Goal: Transaction & Acquisition: Purchase product/service

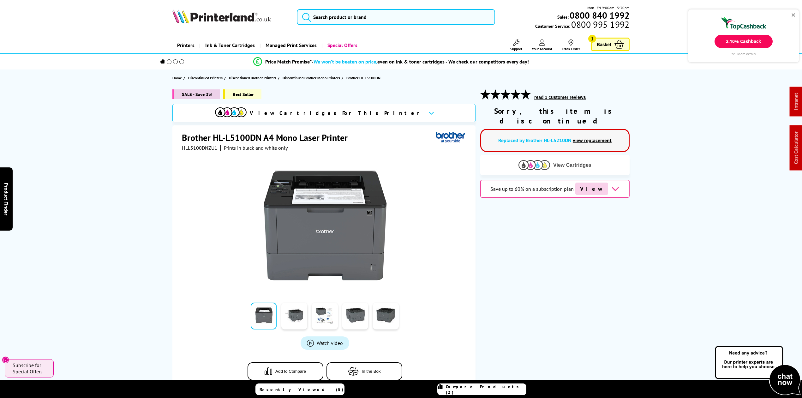
click at [549, 160] on img at bounding box center [534, 165] width 32 height 10
click at [546, 160] on img at bounding box center [534, 165] width 32 height 10
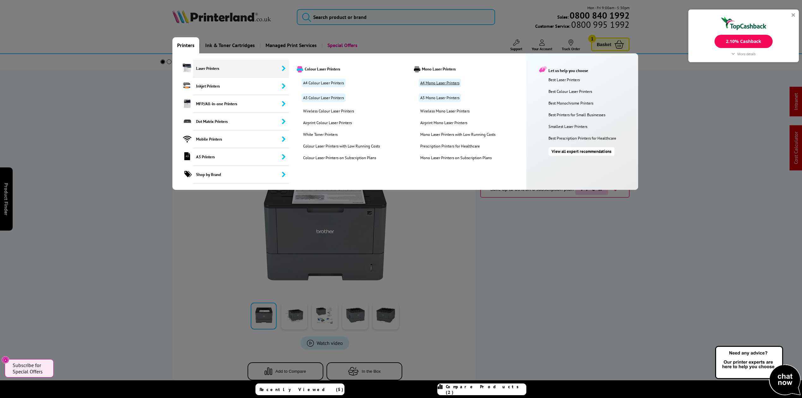
click at [432, 83] on link "A4 Mono Laser Printers" at bounding box center [440, 83] width 42 height 9
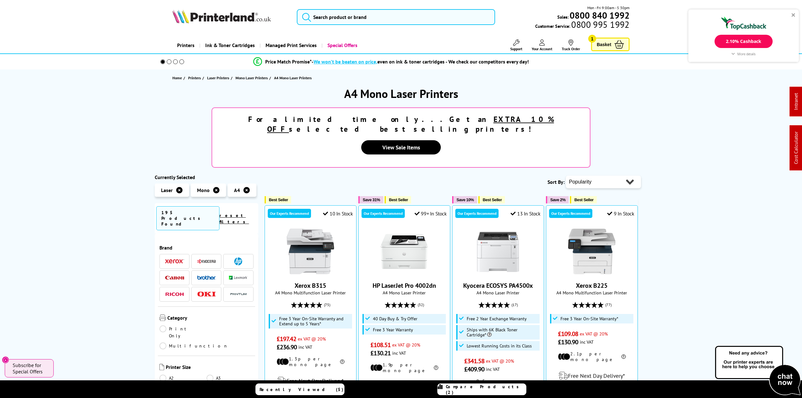
click at [177, 325] on link "Print Only" at bounding box center [182, 332] width 47 height 14
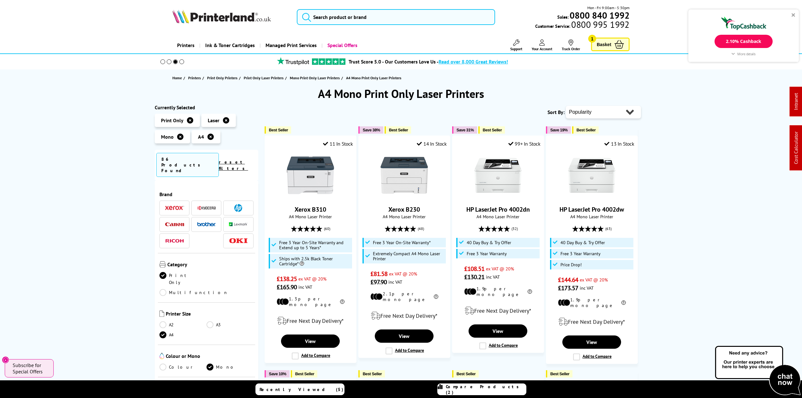
click at [205, 217] on li at bounding box center [206, 224] width 30 height 15
click at [206, 222] on img at bounding box center [206, 224] width 19 height 4
